Goal: Transaction & Acquisition: Purchase product/service

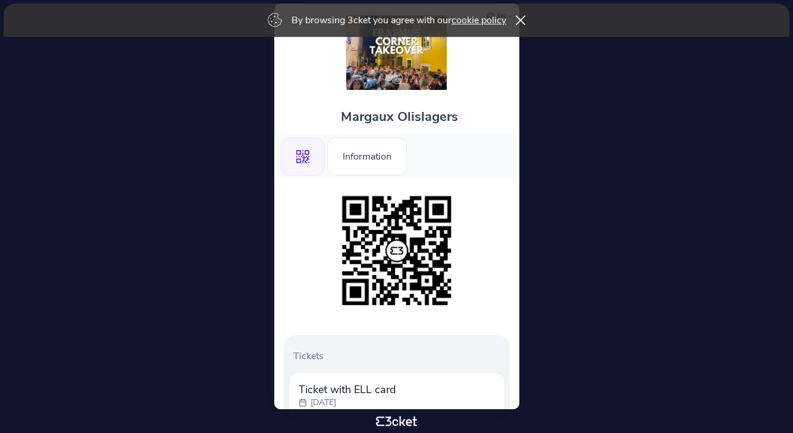
click at [356, 180] on div "Tickets Ticket with ELL card Monday, 15 Sep Transfer ticket" at bounding box center [397, 342] width 238 height 329
click at [359, 168] on div "Information" at bounding box center [367, 156] width 80 height 38
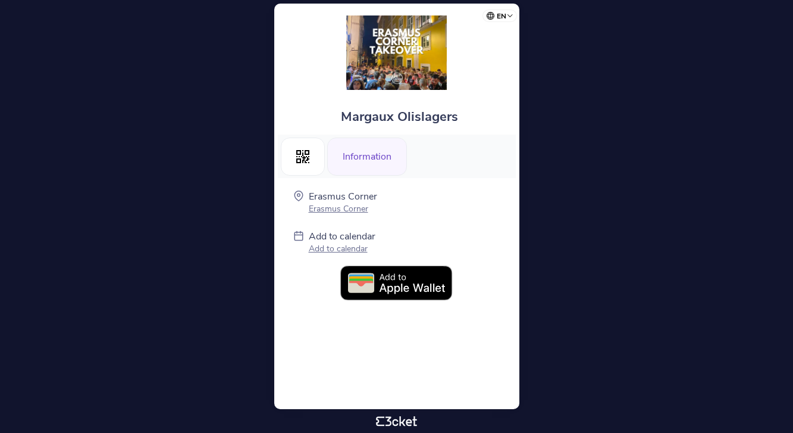
click at [421, 280] on img at bounding box center [396, 283] width 113 height 36
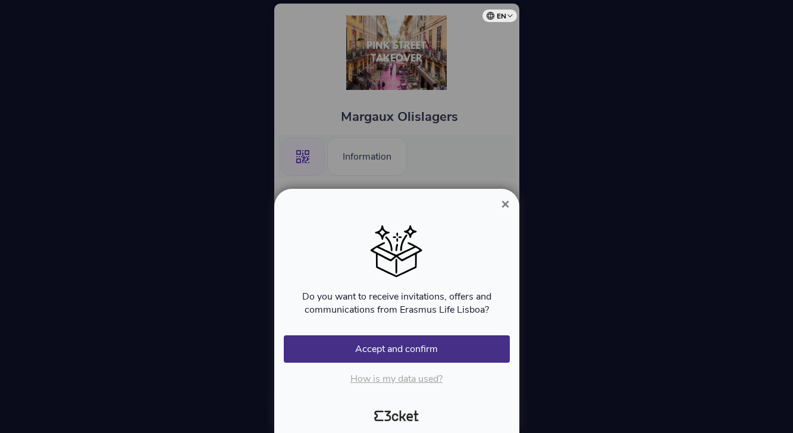
click at [509, 201] on span "×" at bounding box center [505, 204] width 8 height 16
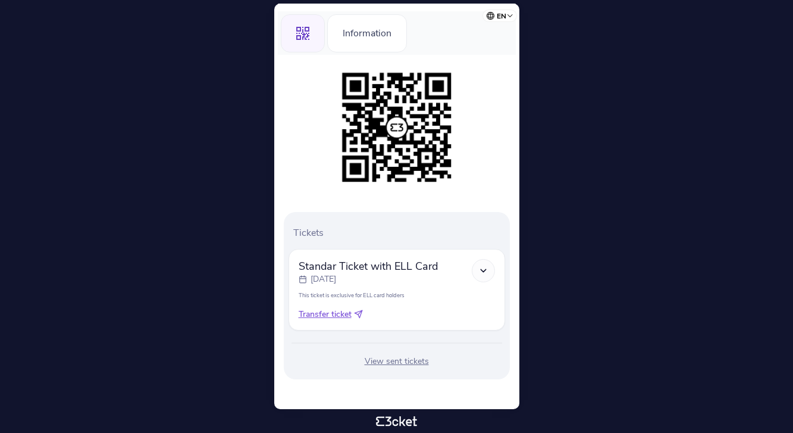
scroll to position [123, 0]
click at [492, 274] on div at bounding box center [483, 270] width 23 height 23
click at [483, 271] on polyline at bounding box center [483, 270] width 5 height 2
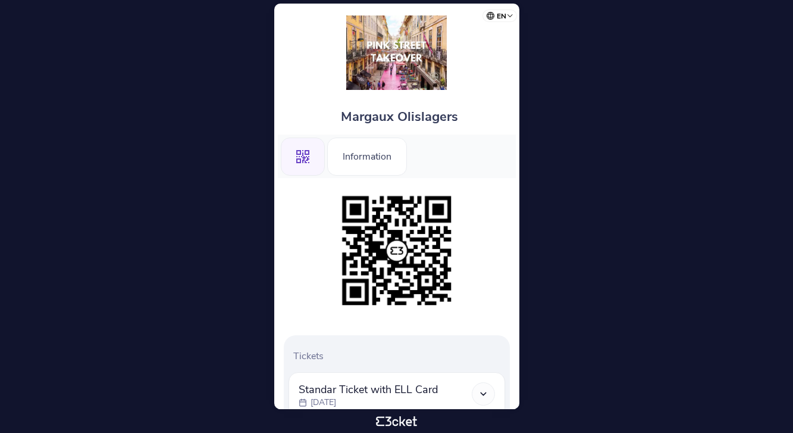
scroll to position [0, 0]
